Goal: Use online tool/utility

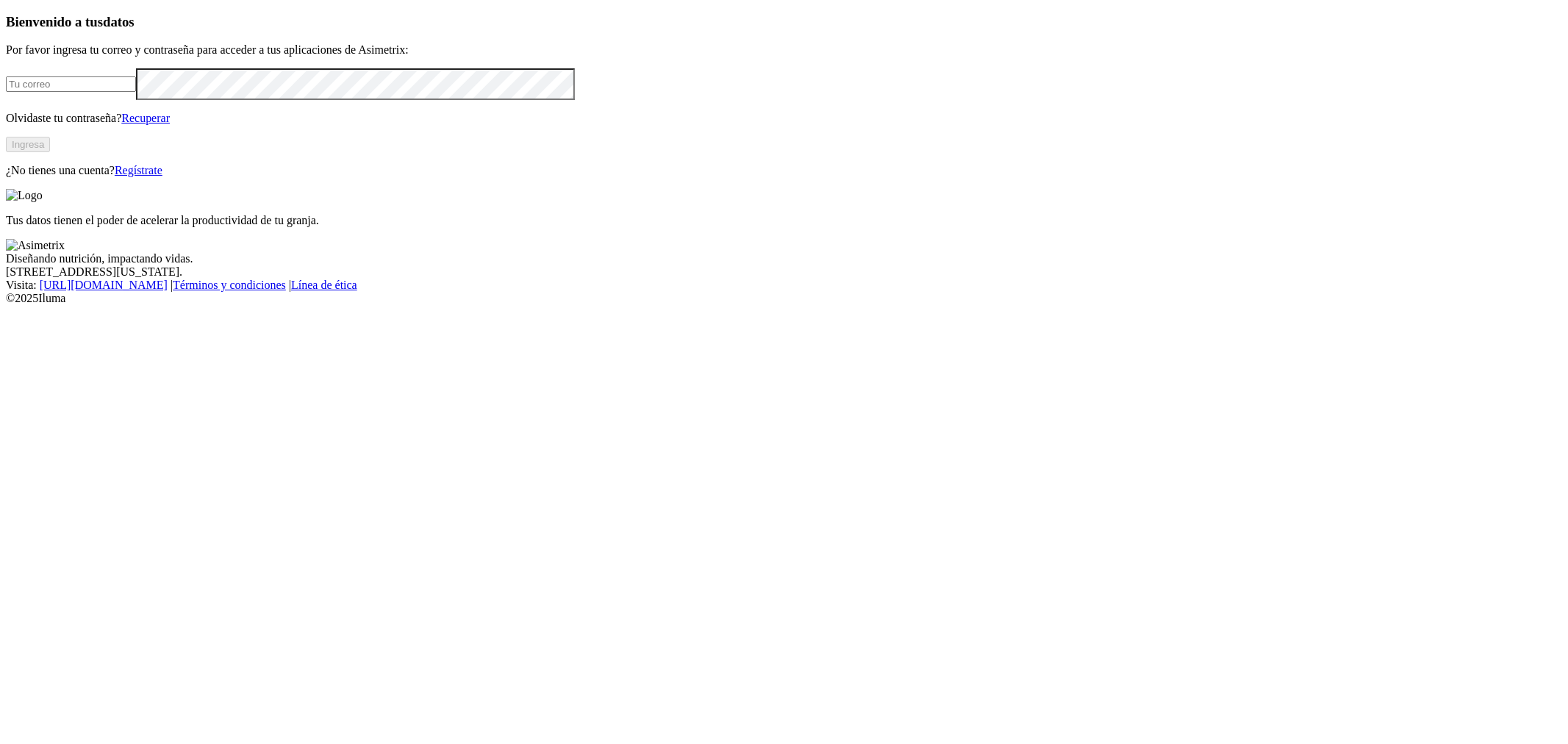
type input "[PERSON_NAME][EMAIL_ADDRESS][DOMAIN_NAME]"
click at [50, 152] on button "Ingresa" at bounding box center [27, 144] width 44 height 16
